Goal: Task Accomplishment & Management: Manage account settings

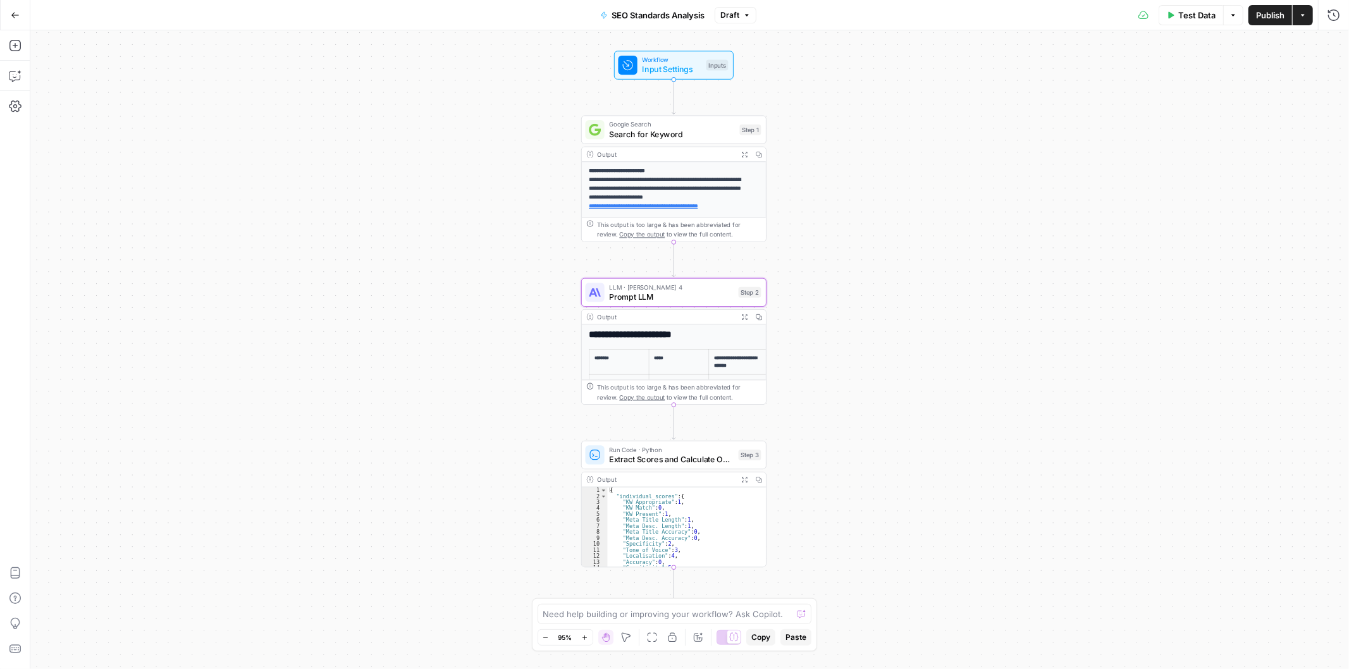
click at [22, 8] on button "Go Back" at bounding box center [15, 15] width 23 height 23
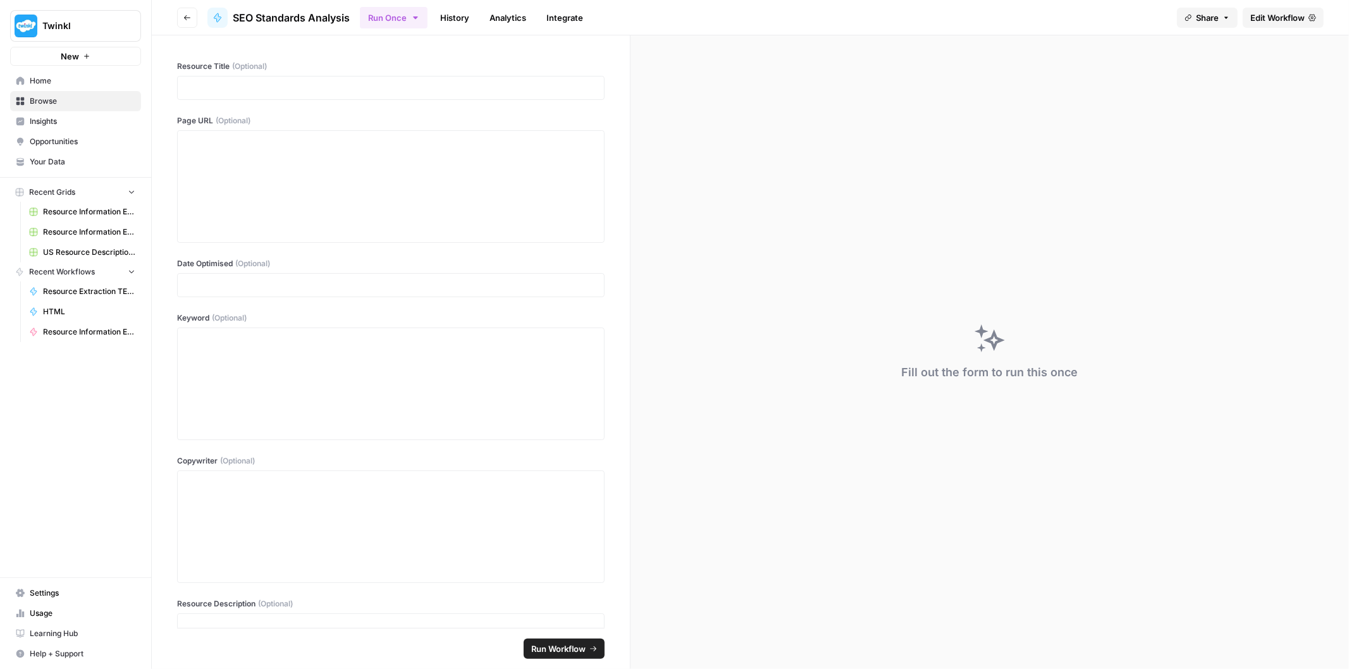
click at [187, 11] on button "Go back" at bounding box center [187, 18] width 20 height 20
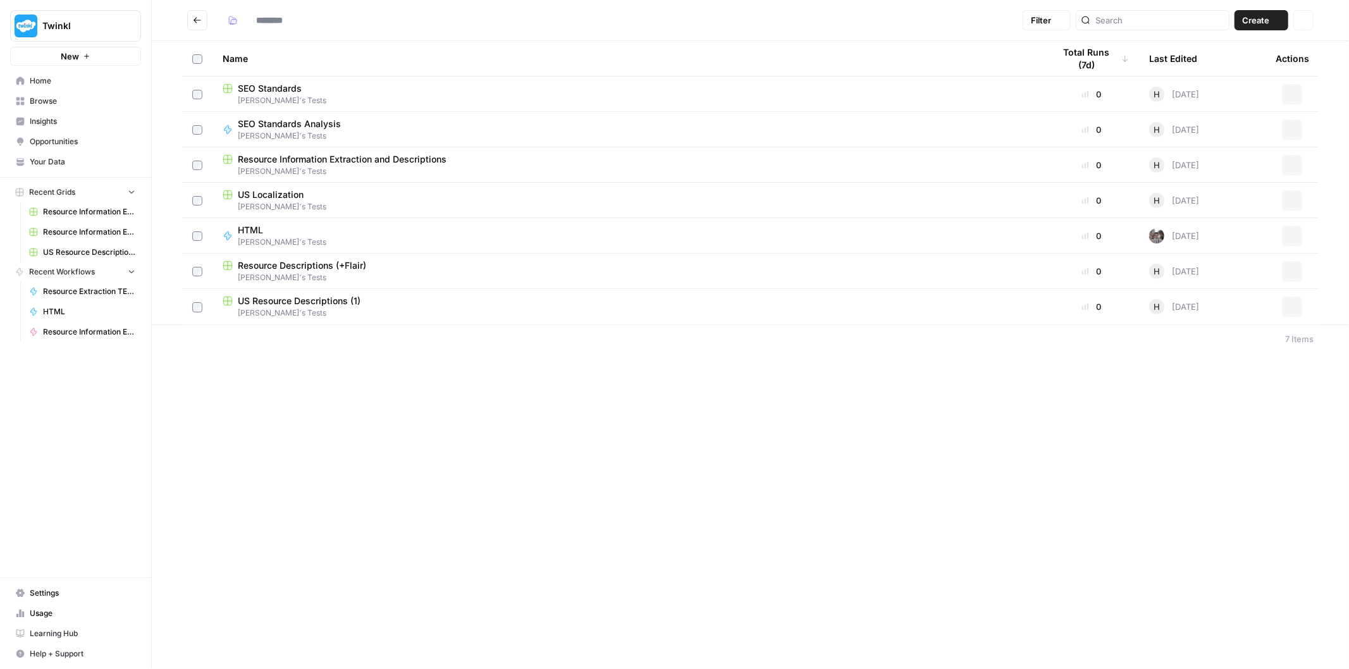
type input "**********"
click at [57, 593] on span "Settings" at bounding box center [83, 593] width 106 height 11
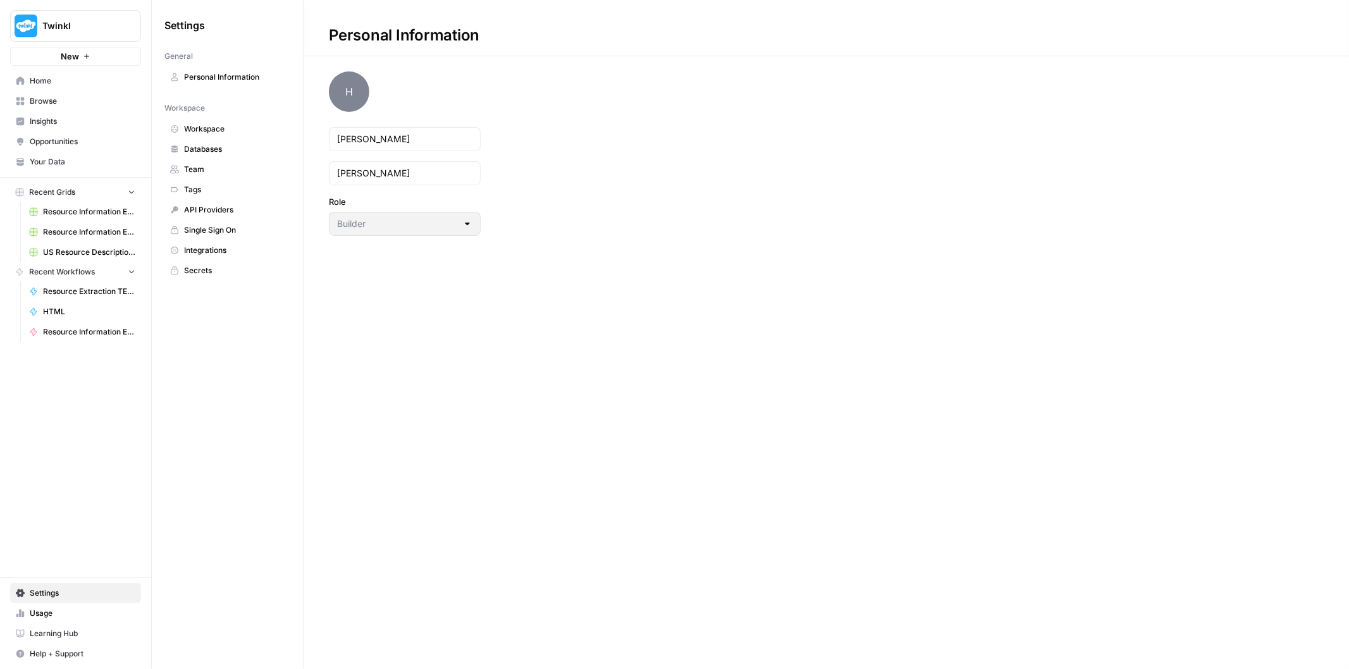
click at [207, 211] on span "API Providers" at bounding box center [234, 209] width 101 height 11
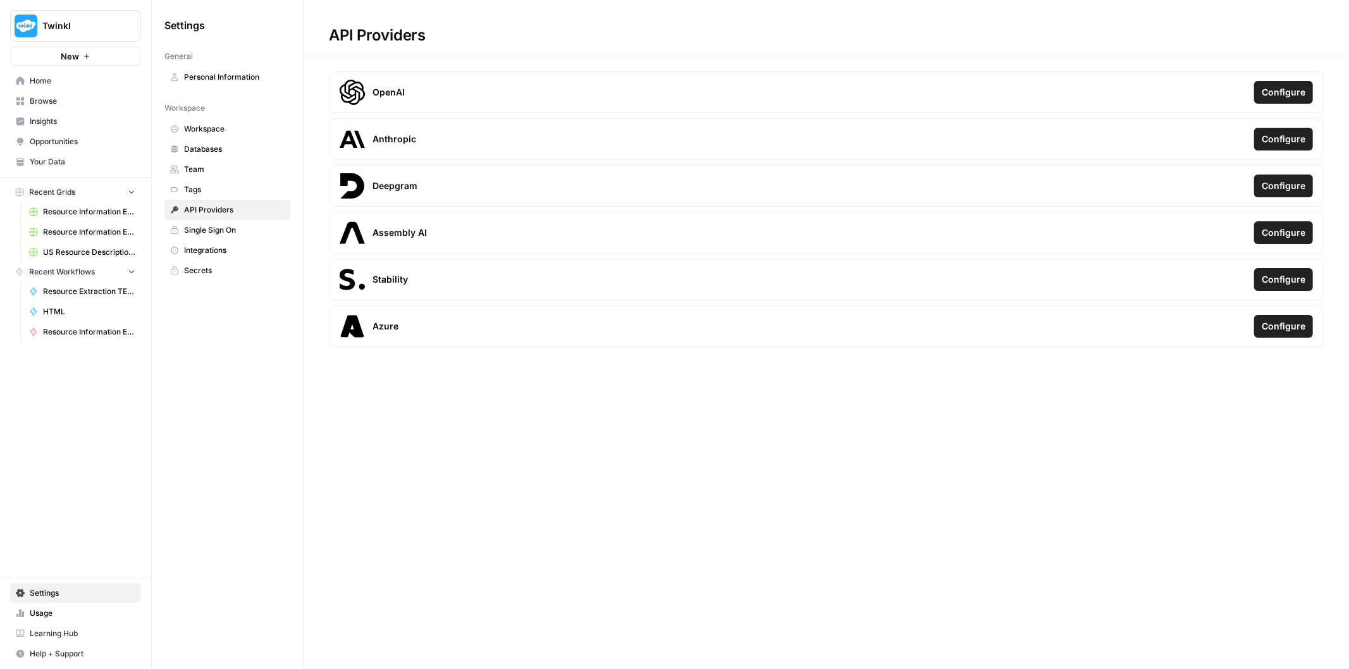
click at [1289, 96] on span "Configure" at bounding box center [1284, 92] width 44 height 13
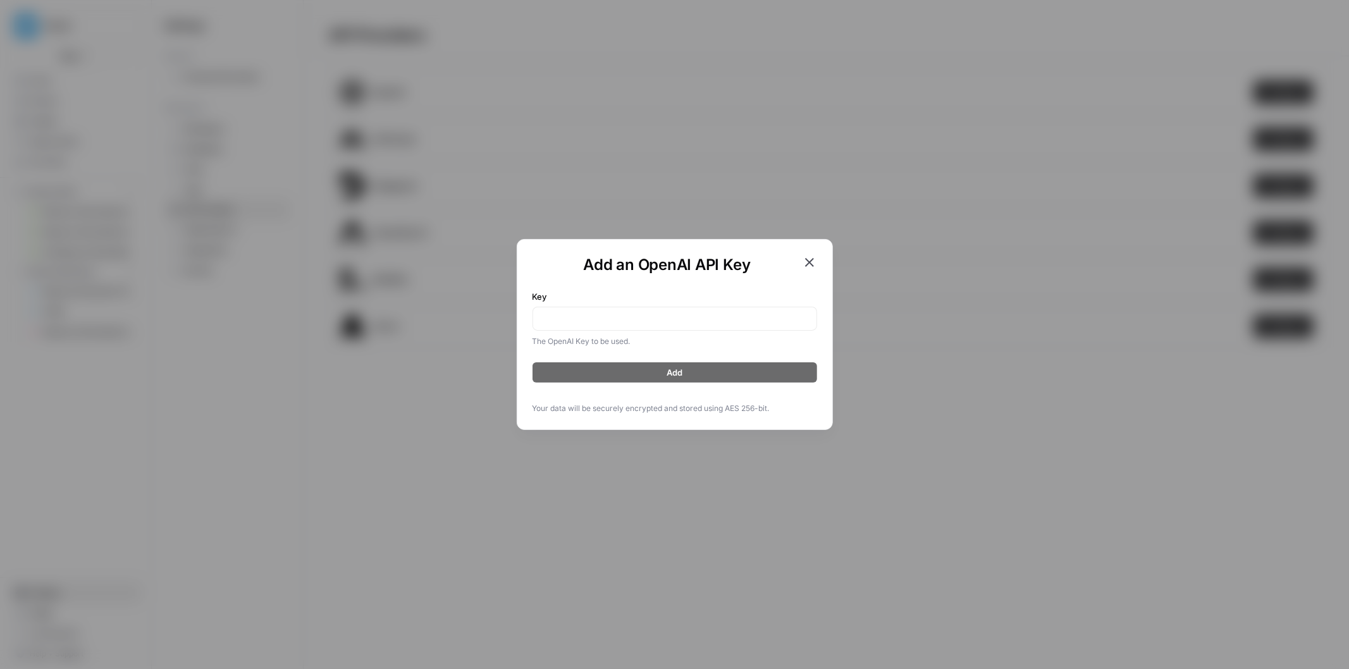
click at [803, 257] on icon "button" at bounding box center [809, 262] width 15 height 15
